Goal: Task Accomplishment & Management: Use online tool/utility

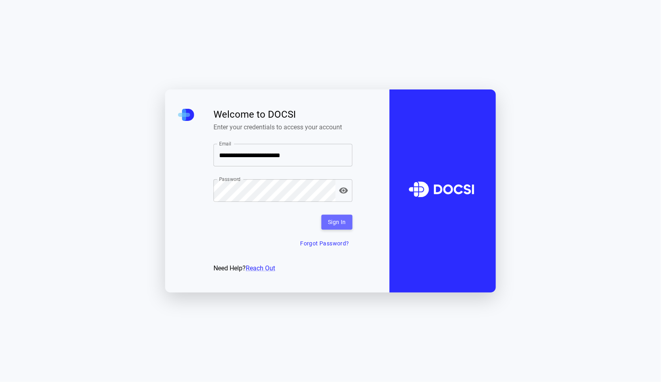
click at [337, 227] on button "Sign In" at bounding box center [336, 222] width 31 height 15
